Goal: Information Seeking & Learning: Learn about a topic

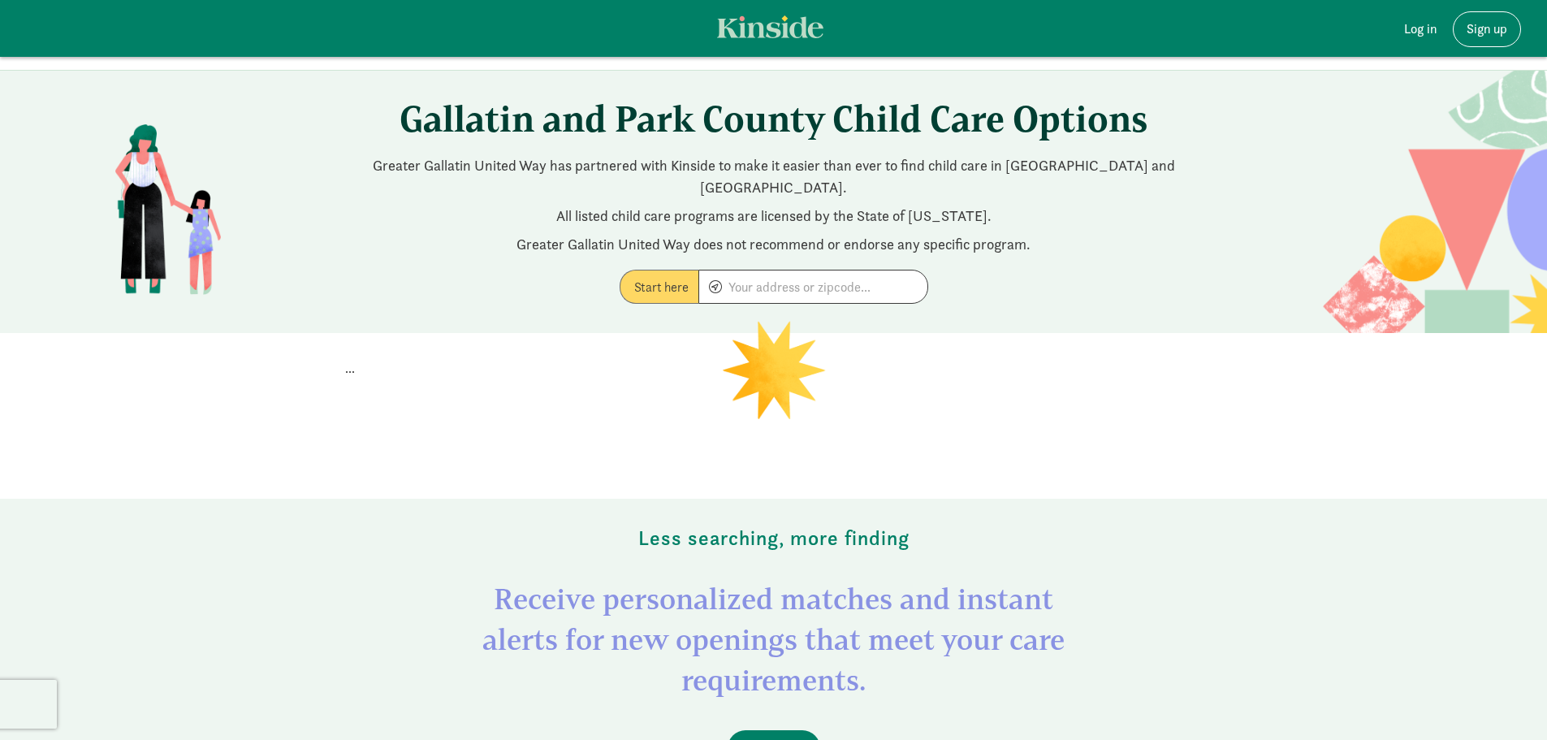
scroll to position [81, 0]
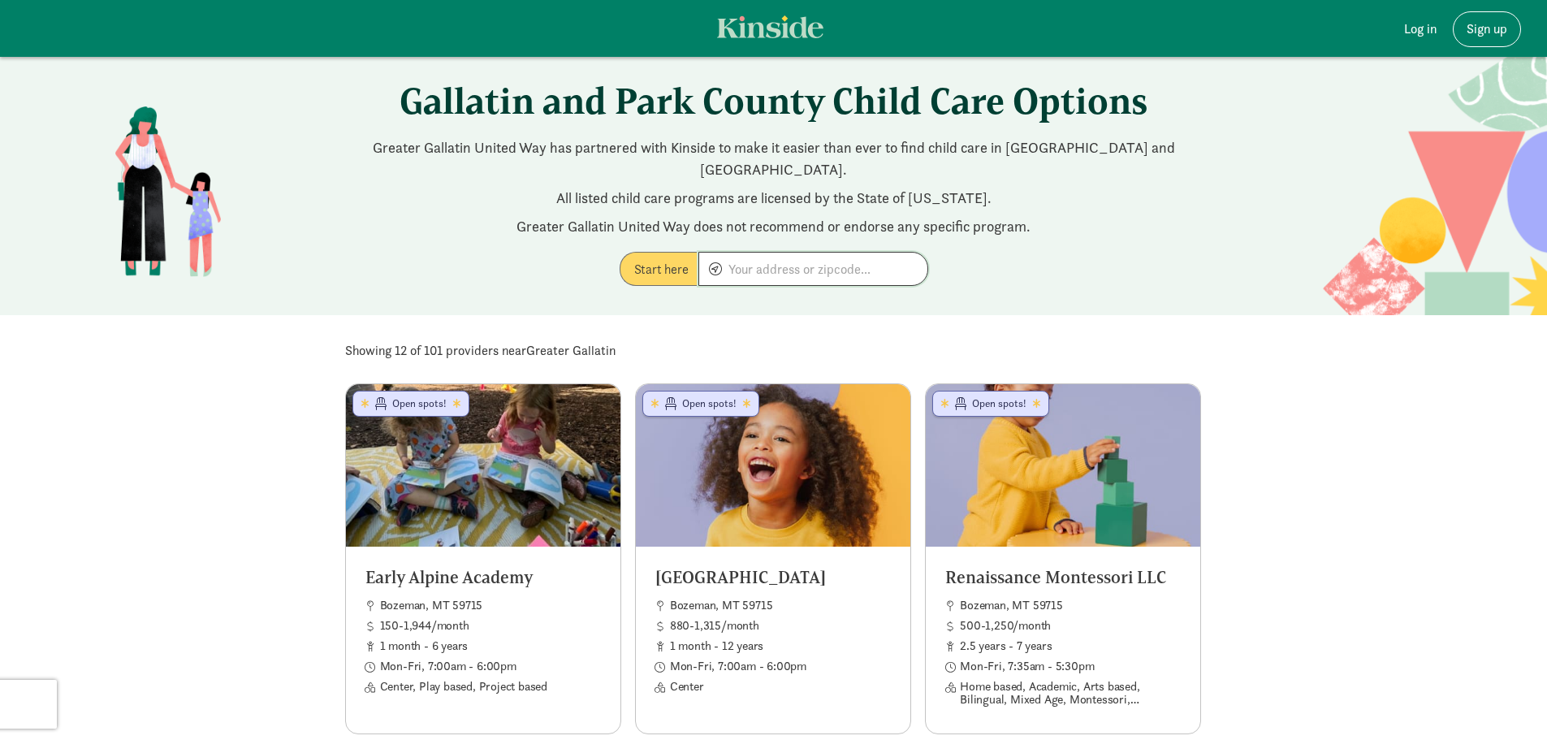
click at [852, 253] on input at bounding box center [813, 269] width 228 height 32
click at [1434, 34] on link "Log in" at bounding box center [1420, 29] width 58 height 36
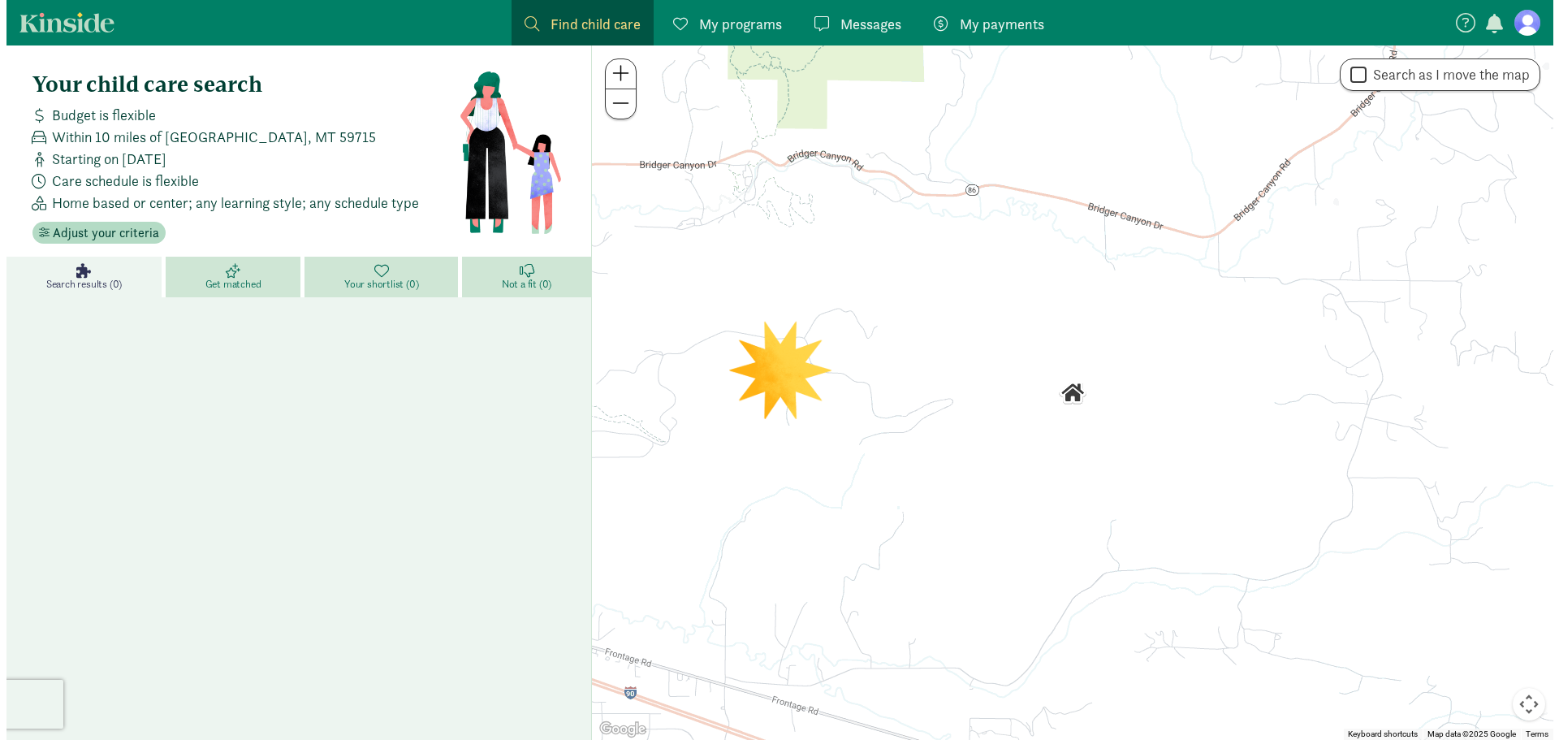
scroll to position [4, 0]
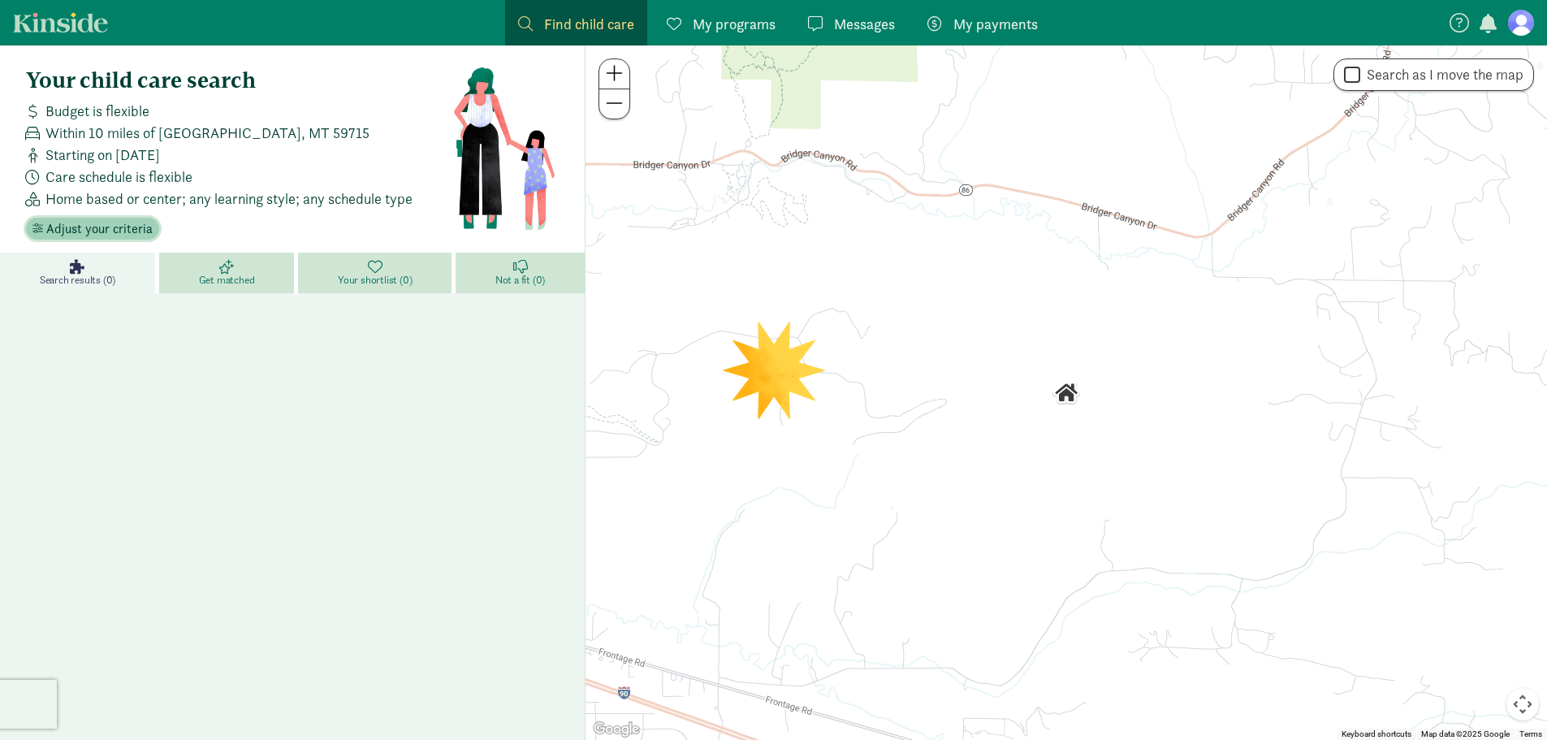
click at [97, 229] on span "Adjust your criteria" at bounding box center [99, 228] width 106 height 19
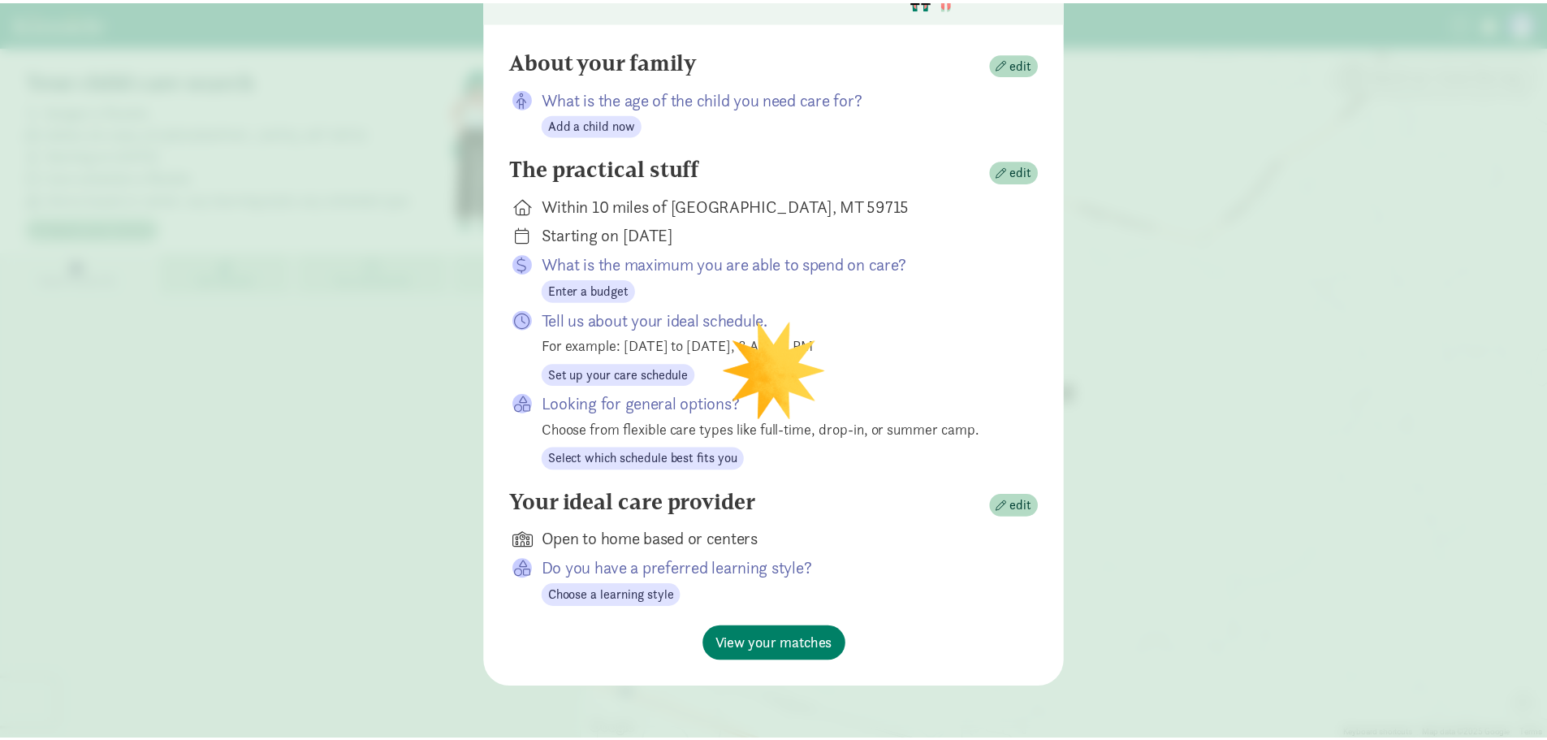
scroll to position [51, 0]
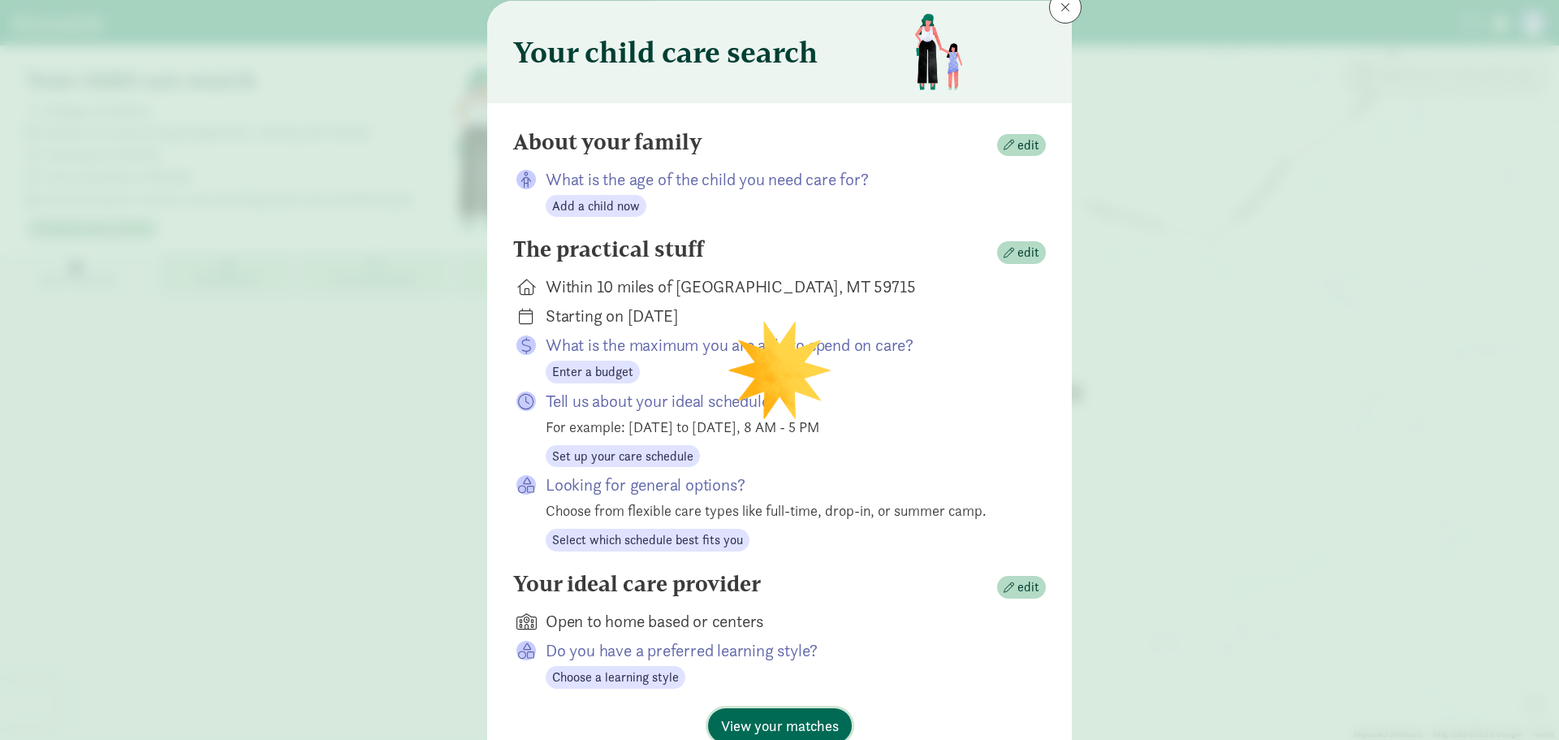
click at [788, 728] on span "View your matches" at bounding box center [780, 726] width 118 height 22
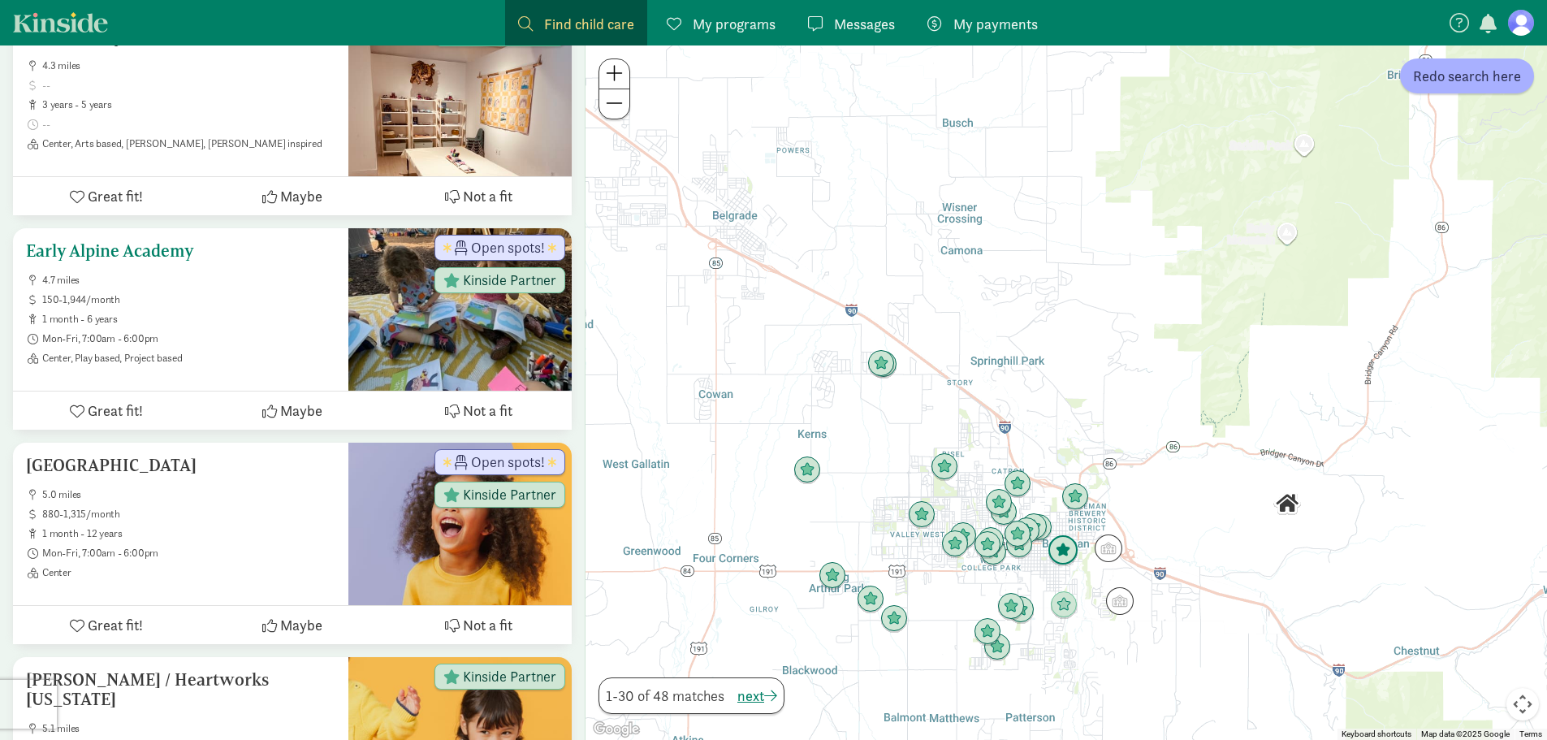
scroll to position [410, 0]
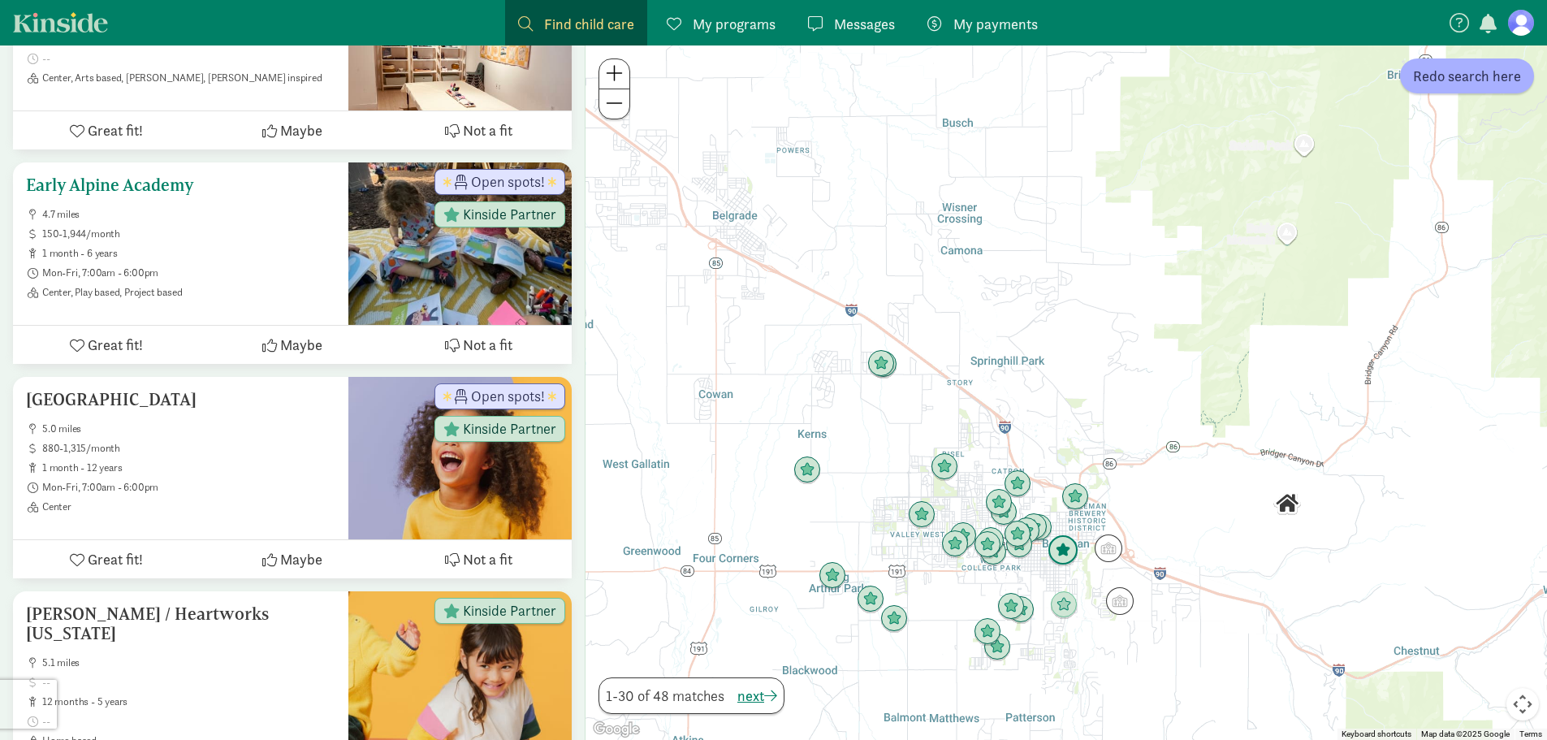
click at [197, 258] on span "1 month - 6 years" at bounding box center [188, 253] width 293 height 13
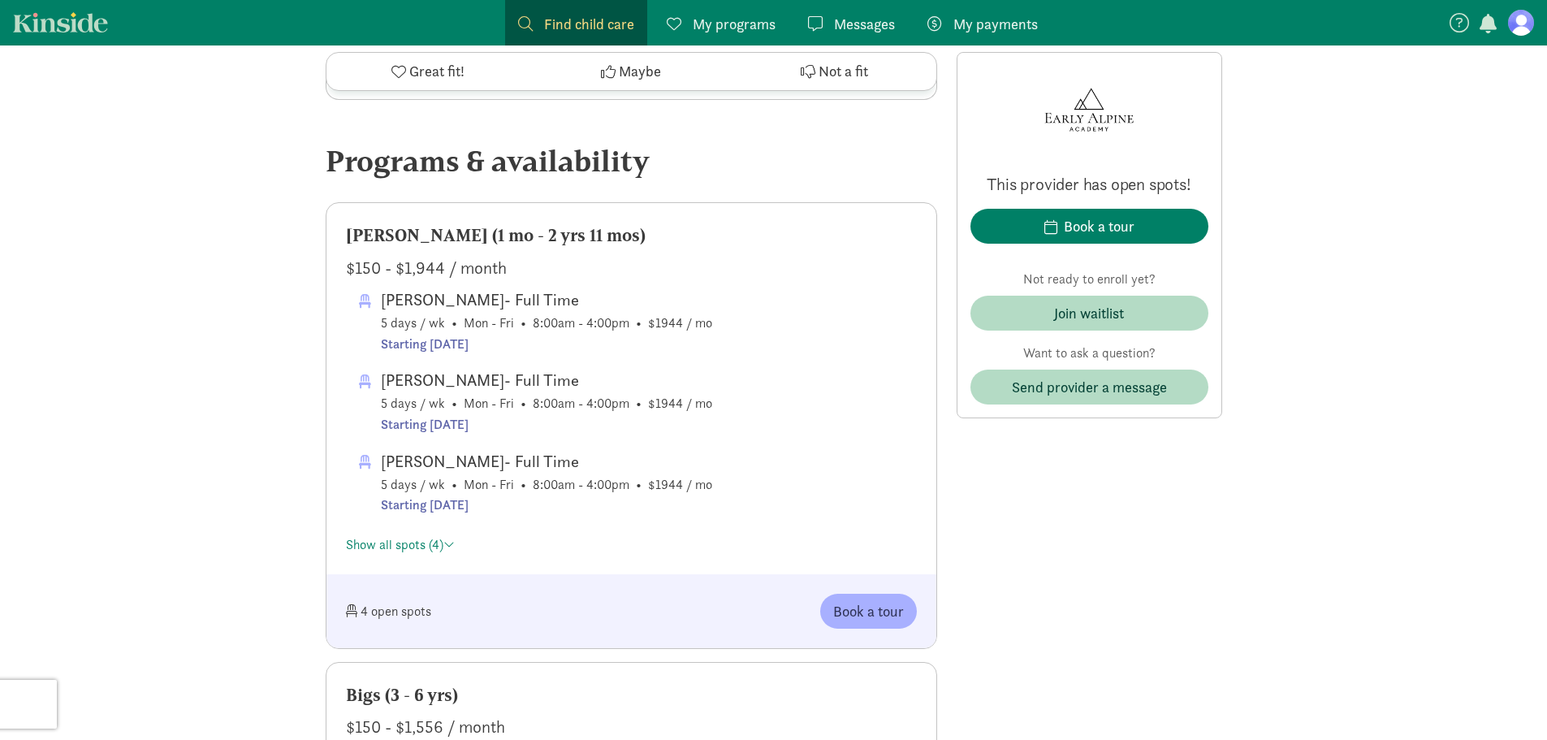
scroll to position [775, 0]
click at [1544, 240] on html "Find child care Find My programs Programs Messages Messages My payments Pay ‹ ›…" at bounding box center [773, 711] width 1547 height 2973
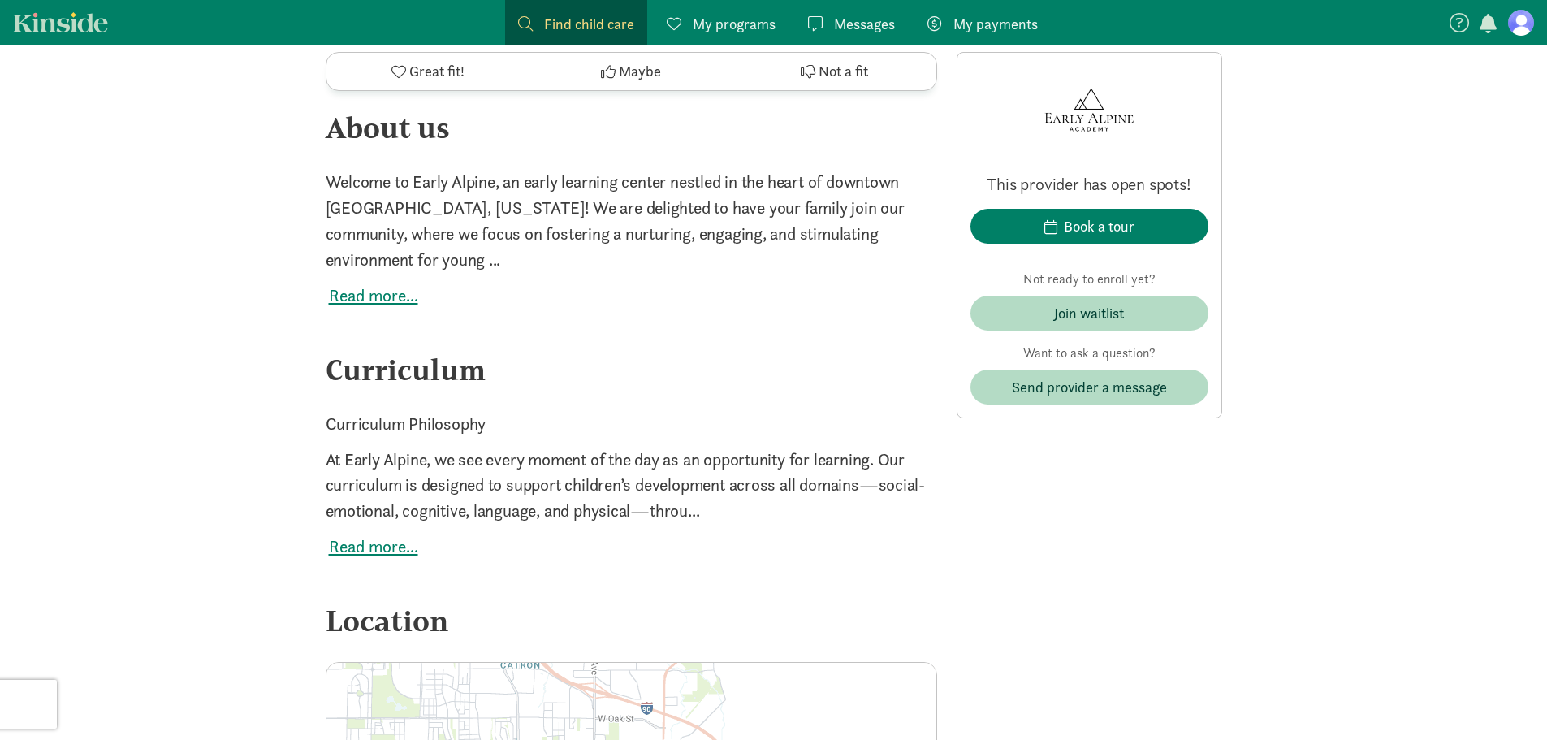
scroll to position [1668, 0]
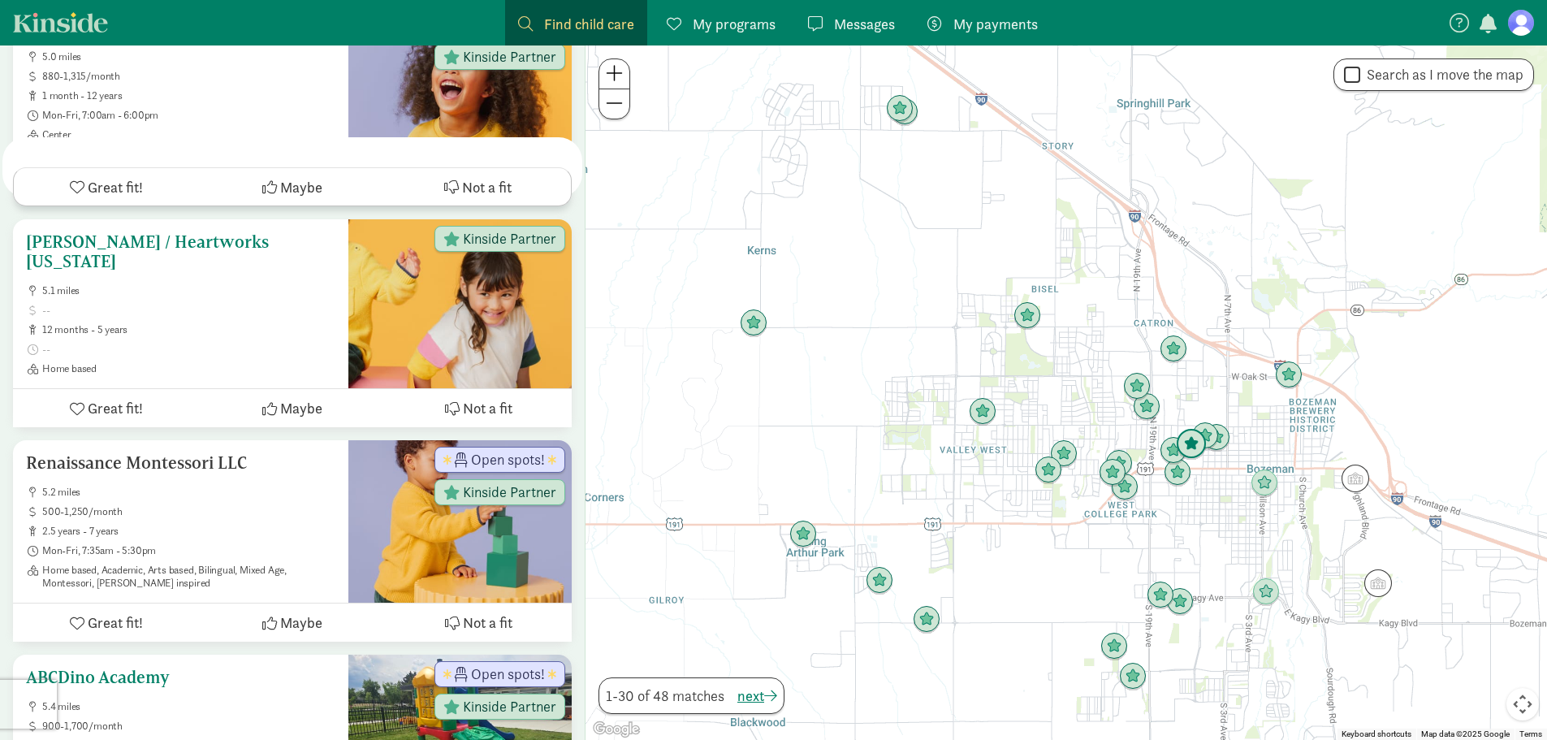
scroll to position [1060, 0]
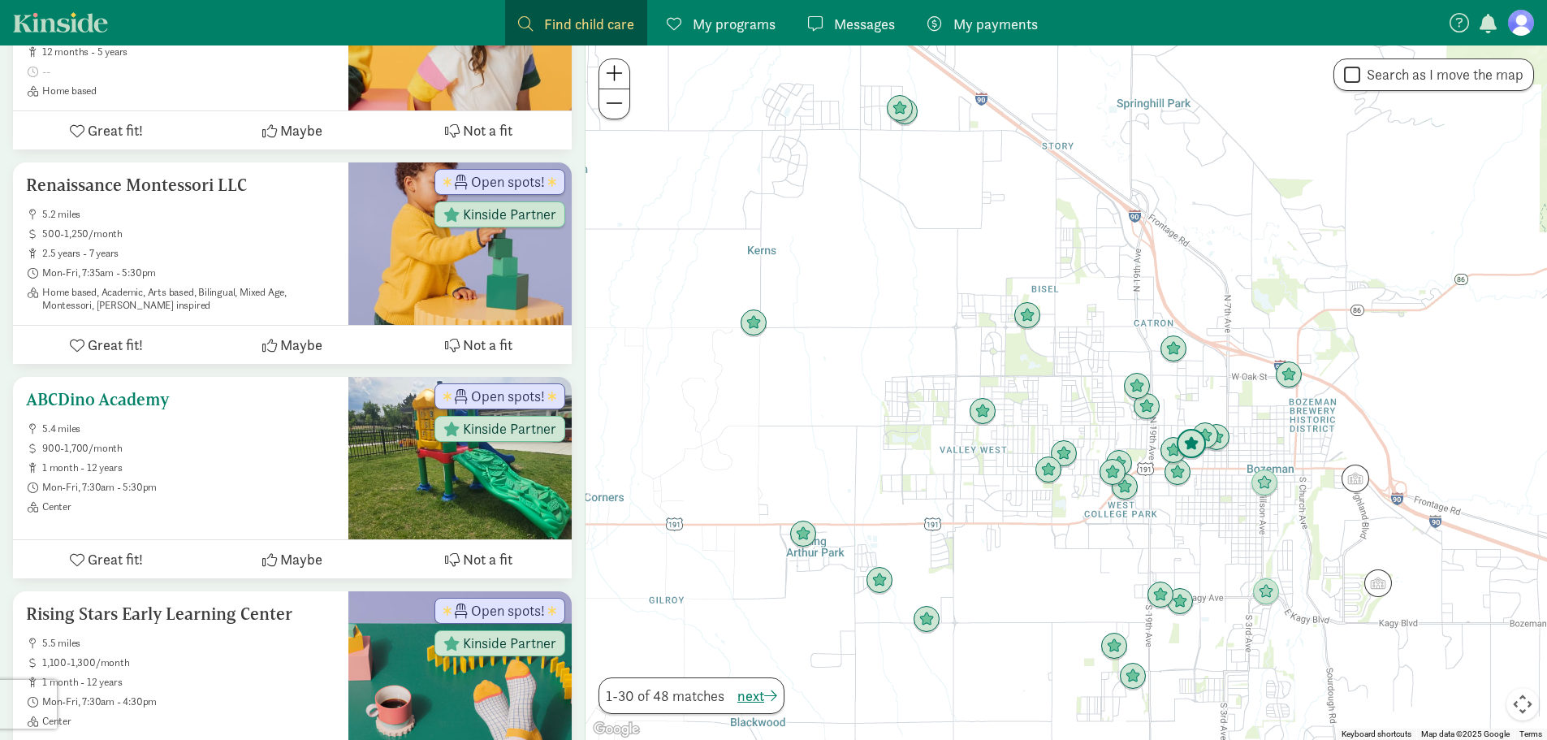
click at [158, 456] on ul "5.4 miles 900-1,700/month 1 month - 12 years Mon-Fri, 7:30am - 5:30pm Center" at bounding box center [180, 467] width 309 height 91
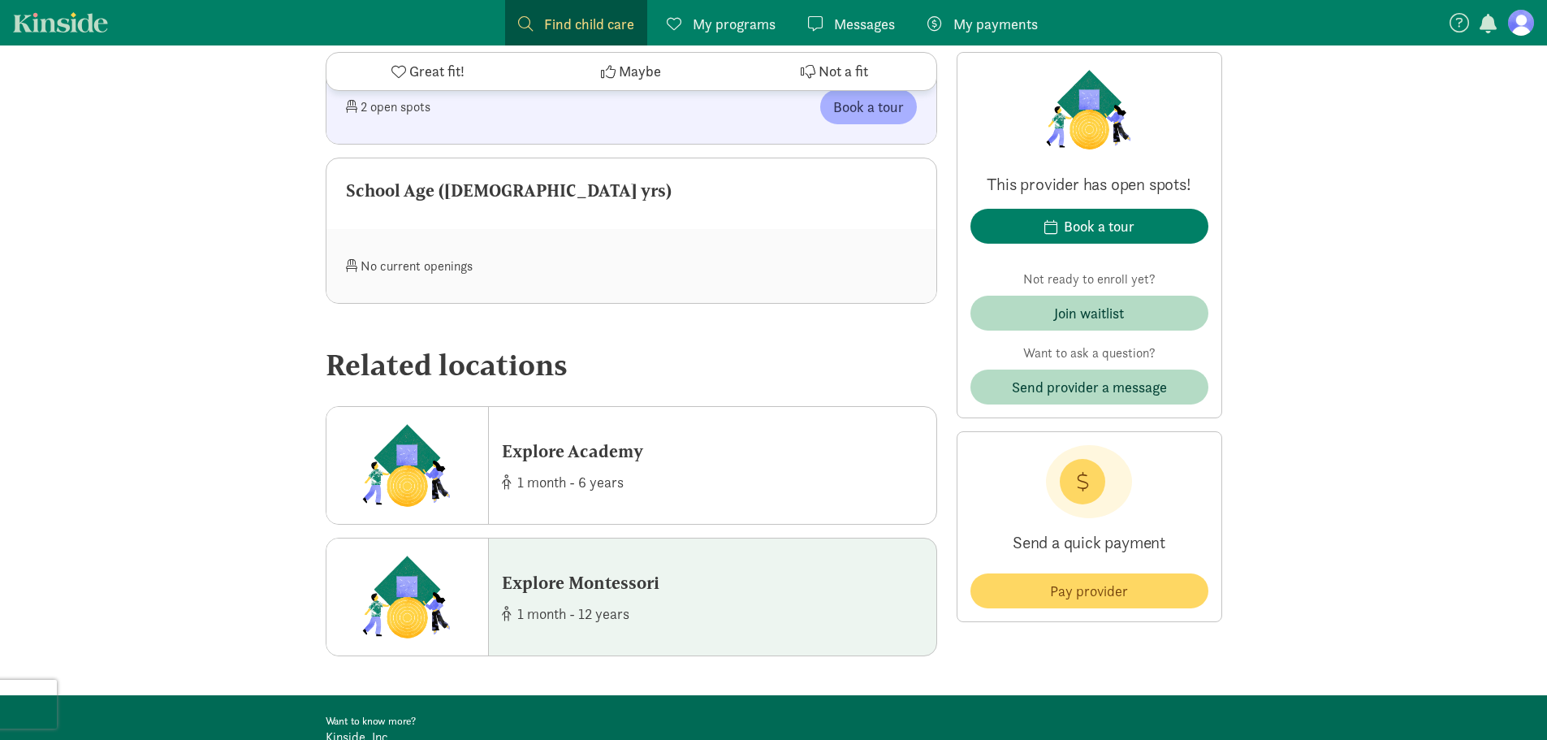
scroll to position [1869, 0]
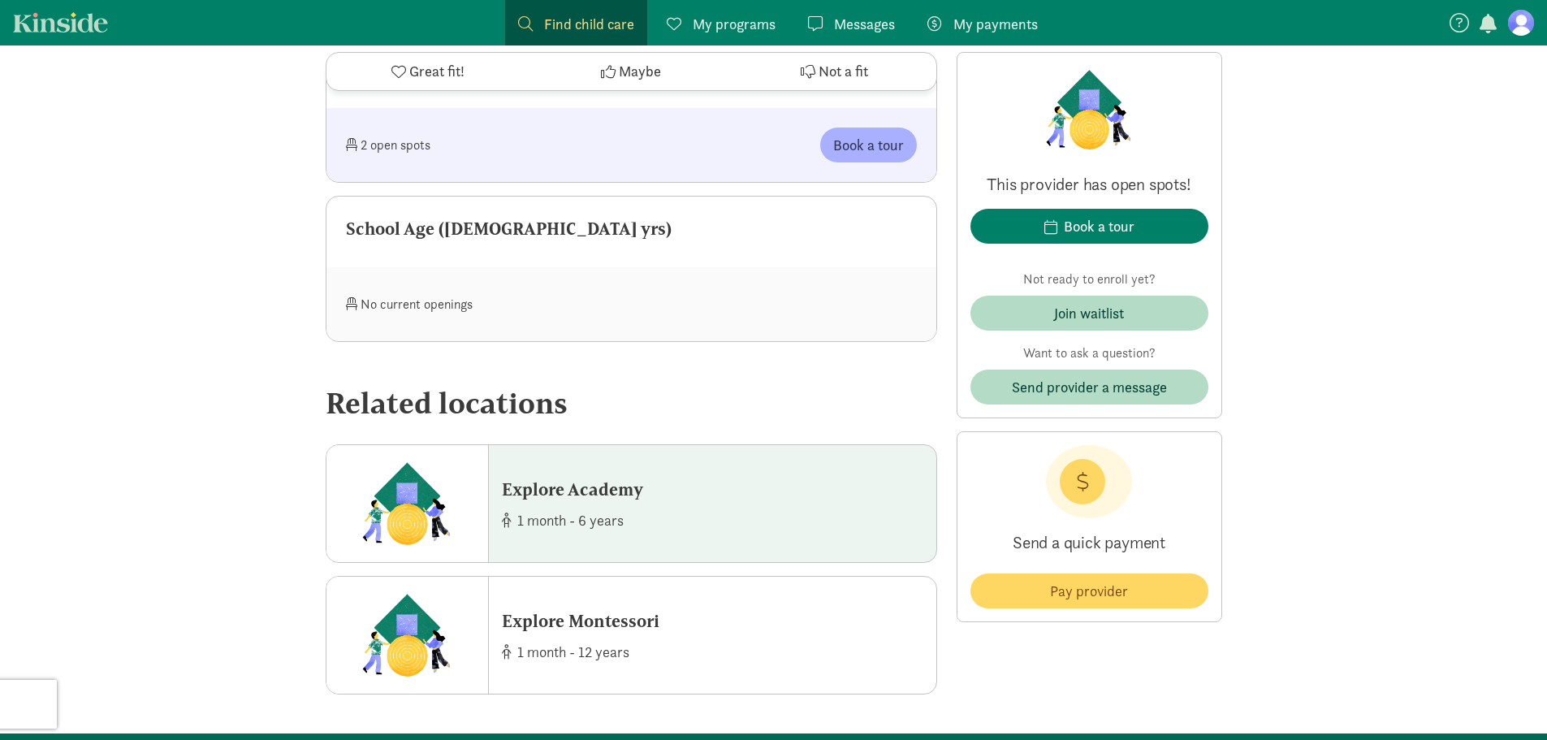
click at [636, 511] on div "1 month - 6 years" at bounding box center [572, 519] width 141 height 22
